Goal: Task Accomplishment & Management: Manage account settings

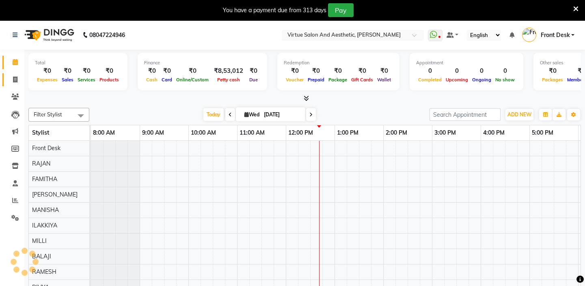
click at [15, 80] on icon at bounding box center [15, 79] width 4 height 6
select select "service"
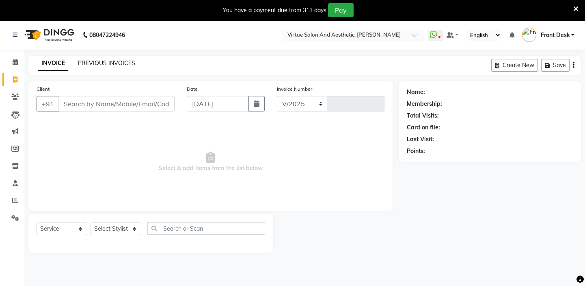
select select "7053"
type input "1191"
click at [96, 63] on link "PREVIOUS INVOICES" at bounding box center [106, 62] width 57 height 7
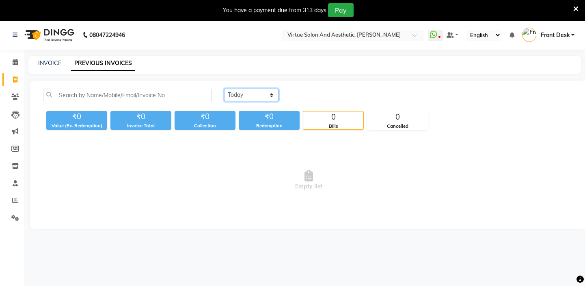
click at [265, 94] on select "Today Yesterday Custom Range" at bounding box center [251, 95] width 54 height 13
click at [224, 89] on select "Today Yesterday Custom Range" at bounding box center [251, 95] width 54 height 13
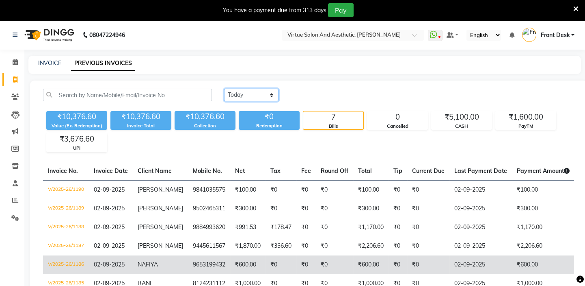
scroll to position [74, 0]
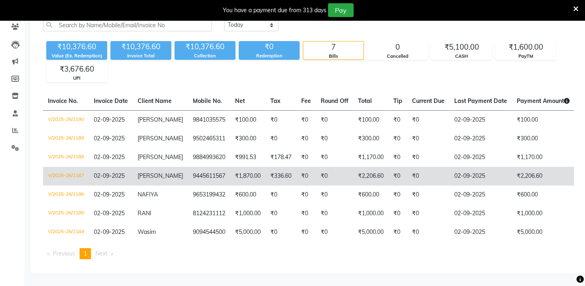
click at [69, 180] on td "V/2025-26/1187" at bounding box center [66, 176] width 46 height 19
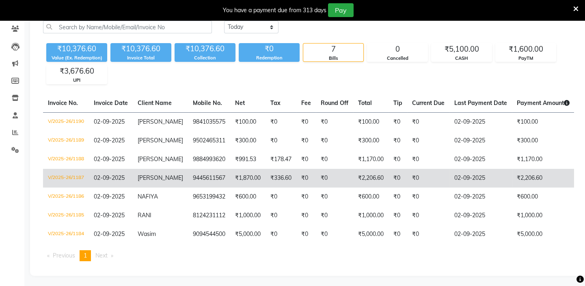
scroll to position [0, 0]
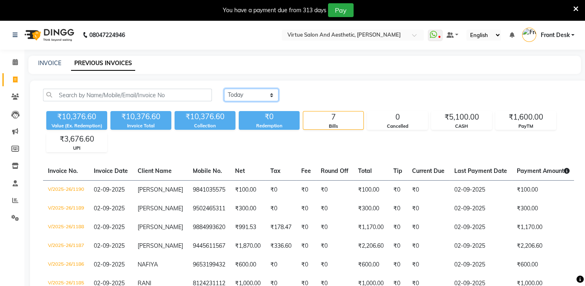
click at [267, 93] on select "Today Yesterday Custom Range" at bounding box center [251, 95] width 54 height 13
select select "range"
click at [224, 89] on select "Today Yesterday Custom Range" at bounding box center [251, 95] width 54 height 13
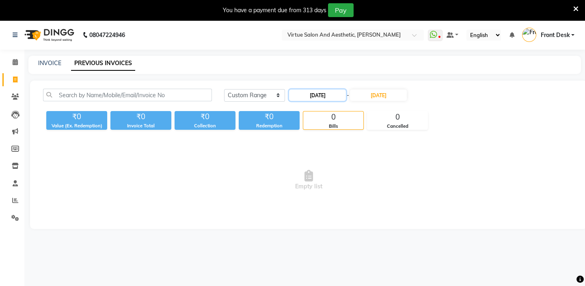
click at [313, 93] on input "03-09-2025" at bounding box center [317, 94] width 57 height 11
select select "9"
select select "2025"
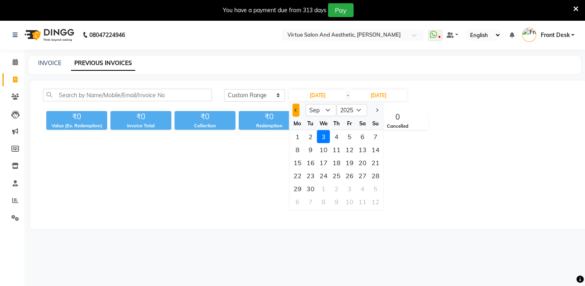
click at [297, 113] on button "Previous month" at bounding box center [296, 110] width 7 height 13
select select "8"
click at [298, 189] on div "25" at bounding box center [297, 188] width 13 height 13
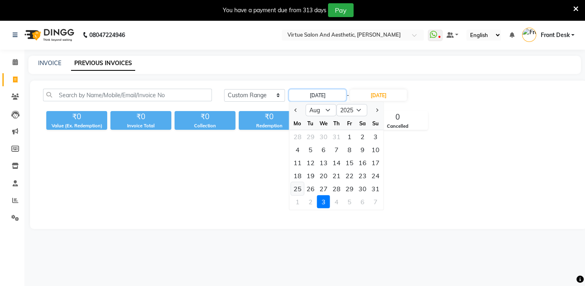
type input "25-08-2025"
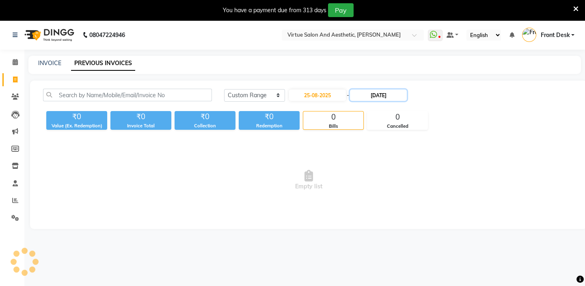
click at [387, 97] on input "03-09-2025" at bounding box center [378, 94] width 57 height 11
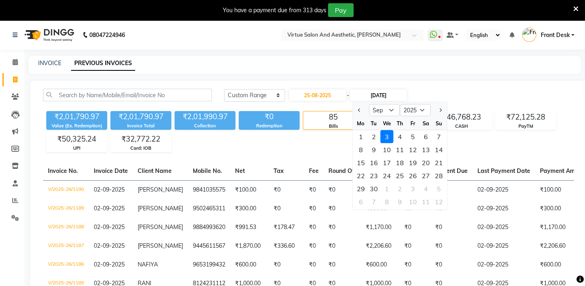
click at [376, 93] on input "03-09-2025" at bounding box center [378, 94] width 57 height 11
click at [355, 108] on div at bounding box center [361, 110] width 16 height 13
click at [362, 113] on button "Previous month" at bounding box center [359, 110] width 7 height 13
select select "8"
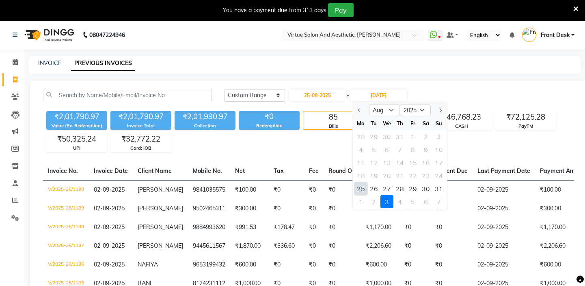
click at [364, 186] on div "25" at bounding box center [361, 188] width 13 height 13
type input "25-08-2025"
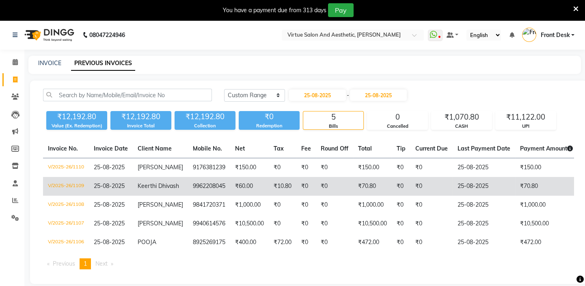
click at [353, 190] on td "₹70.80" at bounding box center [372, 186] width 39 height 19
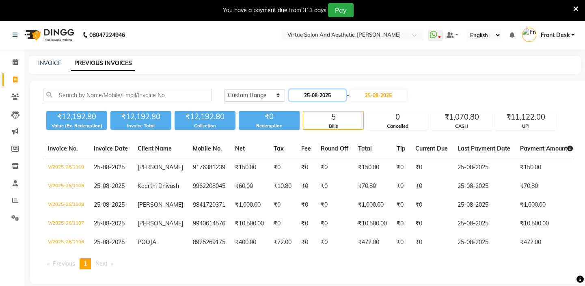
click at [315, 96] on input "25-08-2025" at bounding box center [317, 94] width 57 height 11
select select "8"
select select "2025"
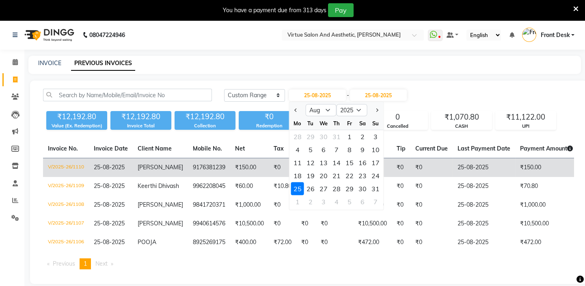
drag, startPoint x: 350, startPoint y: 186, endPoint x: 355, endPoint y: 161, distance: 25.7
click at [350, 185] on div "29" at bounding box center [349, 188] width 13 height 13
type input "[DATE]"
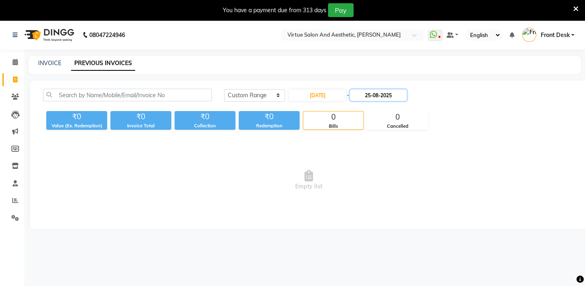
click at [388, 95] on input "25-08-2025" at bounding box center [378, 94] width 57 height 11
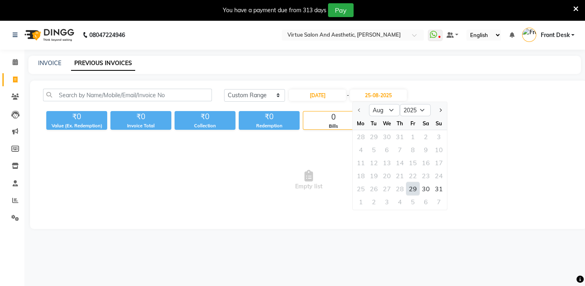
click at [410, 186] on div "29" at bounding box center [413, 188] width 13 height 13
type input "[DATE]"
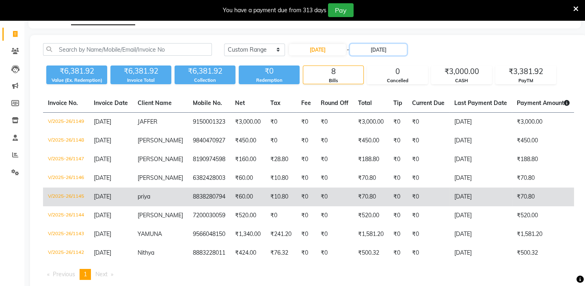
scroll to position [73, 0]
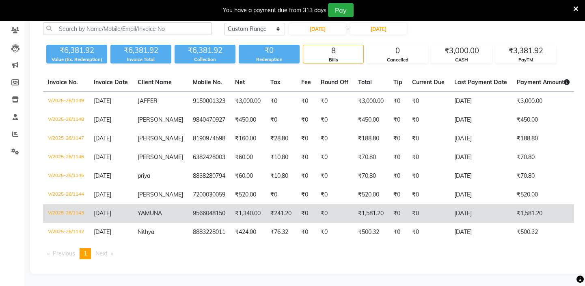
click at [194, 213] on td "9566048150" at bounding box center [209, 213] width 42 height 19
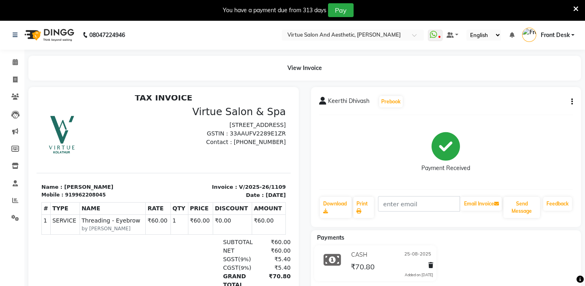
scroll to position [71, 0]
